Goal: Information Seeking & Learning: Learn about a topic

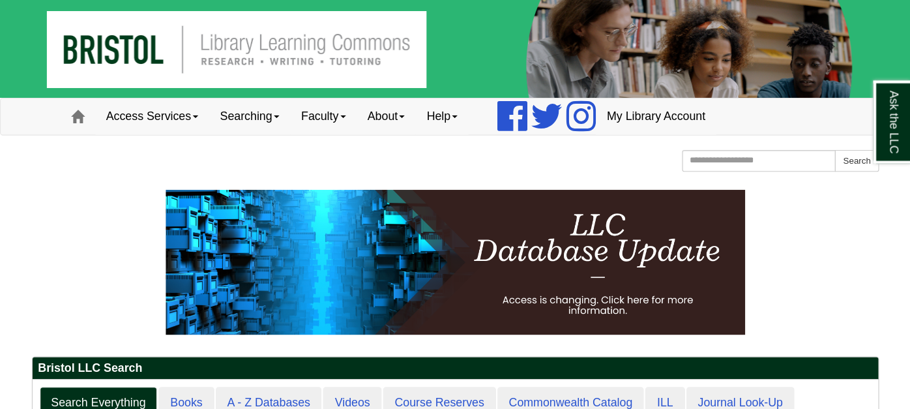
scroll to position [49, 175]
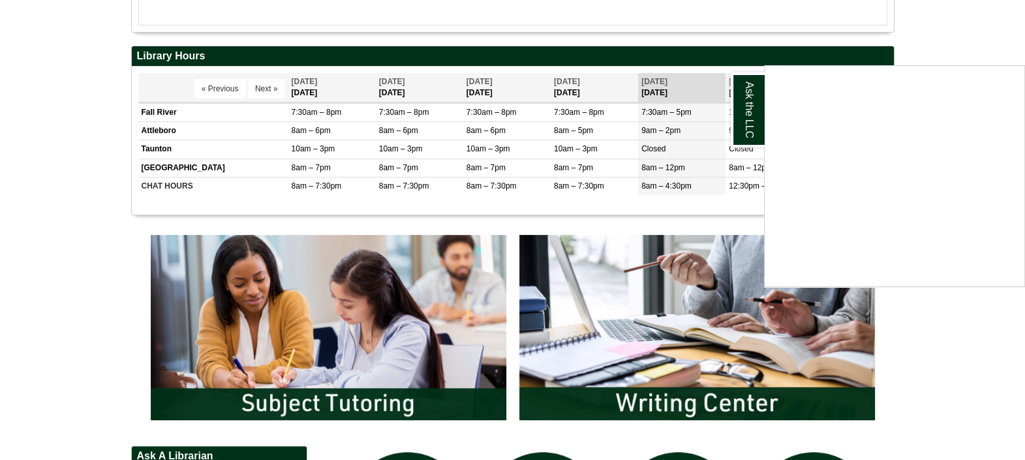
click at [628, 312] on div "Ask the LLC" at bounding box center [512, 230] width 1025 height 460
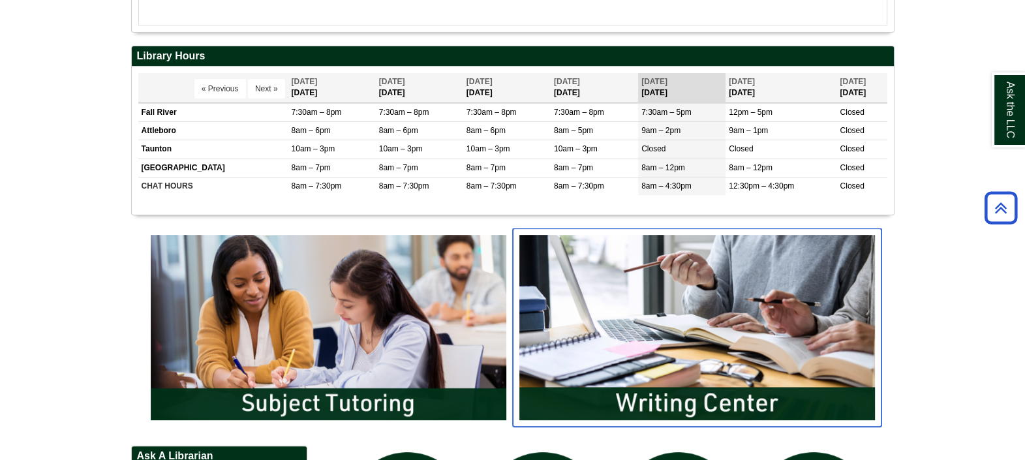
click at [630, 330] on img "slideshow" at bounding box center [697, 327] width 368 height 198
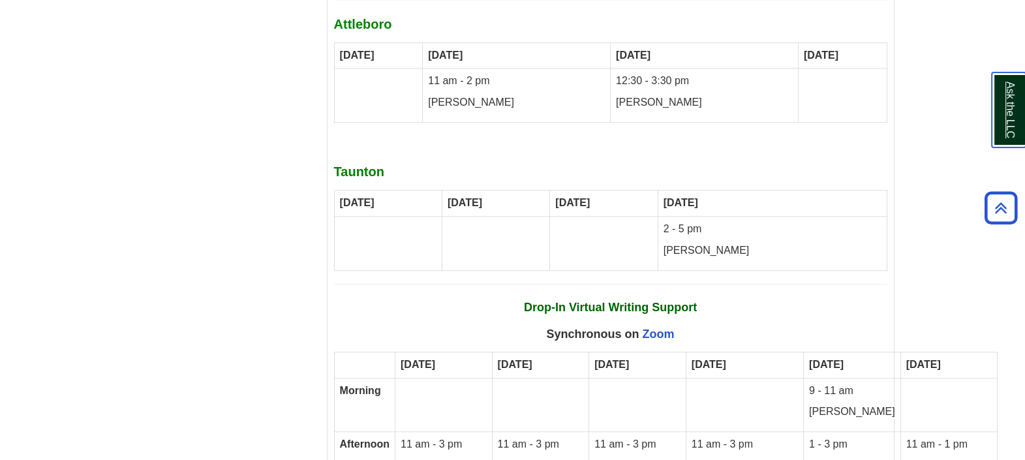
scroll to position [7592, 0]
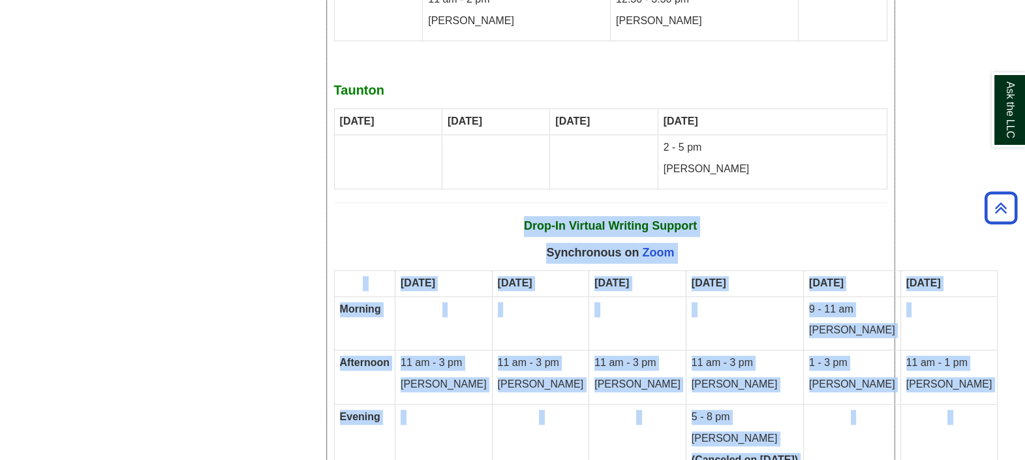
drag, startPoint x: 511, startPoint y: 136, endPoint x: 807, endPoint y: 418, distance: 409.6
copy div "Drop-In Virtual Writing Support Synchronous on Zoom [DATE] [DATE] [DATE] [DATE]…"
